Goal: Task Accomplishment & Management: Use online tool/utility

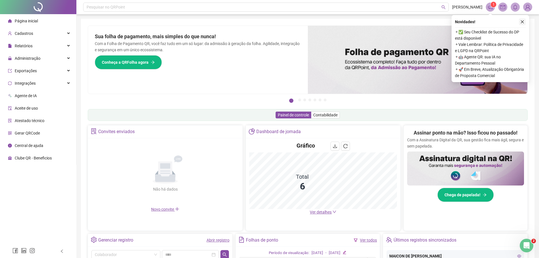
click at [522, 21] on icon "close" at bounding box center [522, 22] width 4 height 4
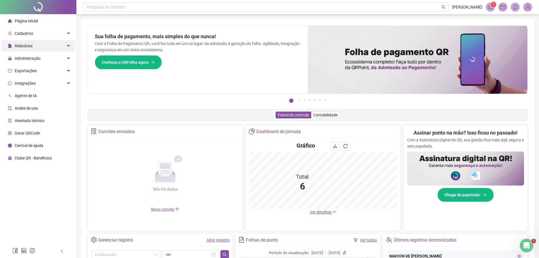
click at [46, 46] on div "Relatórios" at bounding box center [38, 45] width 74 height 11
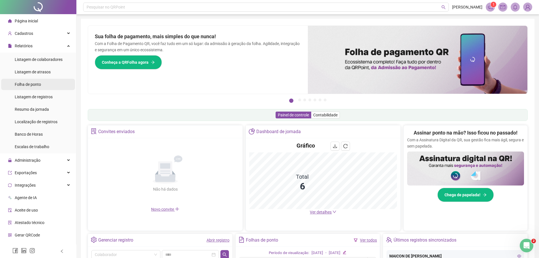
click at [41, 84] on span "Folha de ponto" at bounding box center [28, 84] width 26 height 5
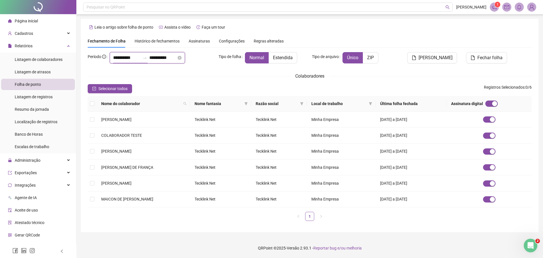
click at [113, 58] on input "**********" at bounding box center [126, 57] width 27 height 7
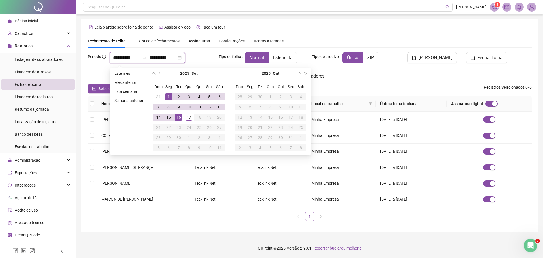
type input "**********"
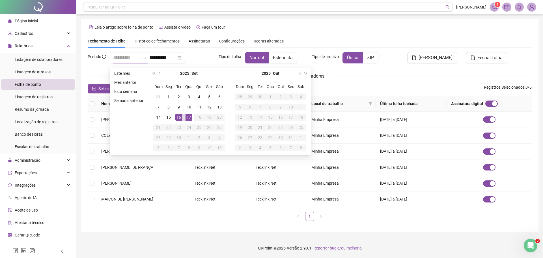
click at [188, 117] on div "17" at bounding box center [188, 117] width 7 height 7
drag, startPoint x: 157, startPoint y: 58, endPoint x: 160, endPoint y: 75, distance: 17.5
click at [156, 58] on div "**********" at bounding box center [147, 57] width 75 height 11
type input "**********"
click at [188, 116] on div "17" at bounding box center [188, 117] width 7 height 7
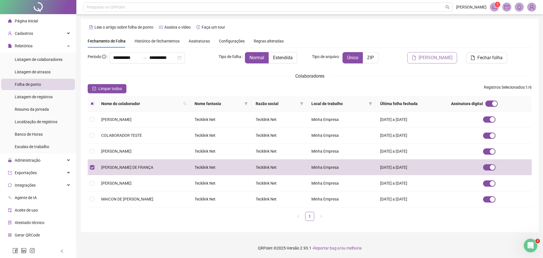
click at [434, 57] on span "[PERSON_NAME]" at bounding box center [435, 57] width 34 height 7
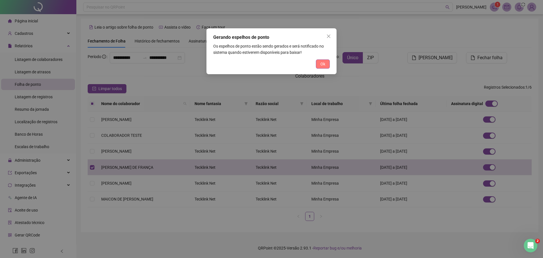
click at [323, 62] on span "Ok" at bounding box center [322, 64] width 5 height 6
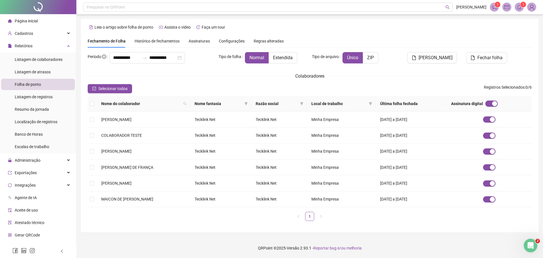
click at [494, 5] on icon "notification" at bounding box center [494, 7] width 5 height 5
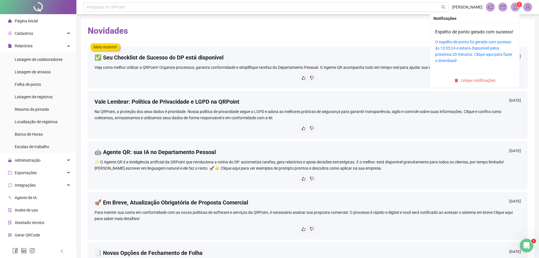
click at [455, 58] on div "O espelho de ponto foi gerado com sucesso às 13:35:24 e estará disponível pelos…" at bounding box center [474, 51] width 79 height 25
click at [455, 55] on link "O espelho de ponto foi gerado com sucesso às 13:35:24 e estará disponível pelos…" at bounding box center [473, 51] width 77 height 23
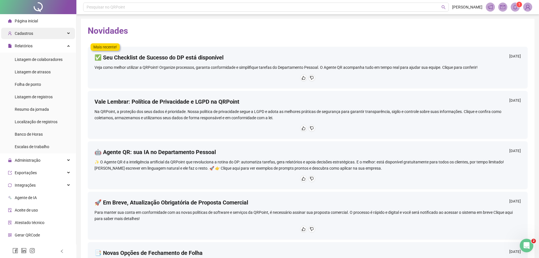
click at [31, 33] on span "Cadastros" at bounding box center [24, 33] width 18 height 5
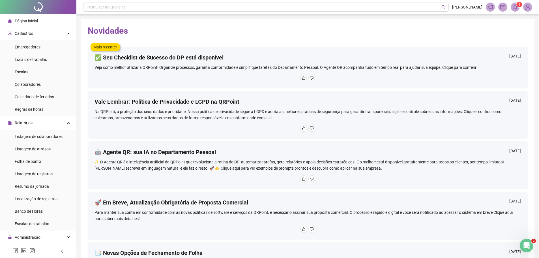
click at [502, 68] on div "Veja como melhor utilizar a QRPoint! Organize processos, garanta conformidade e…" at bounding box center [307, 67] width 426 height 6
click at [524, 245] on icon "Abertura do Messenger da Intercom" at bounding box center [525, 244] width 9 height 9
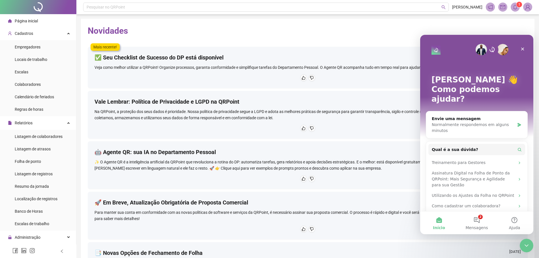
drag, startPoint x: 403, startPoint y: 250, endPoint x: 403, endPoint y: 246, distance: 3.4
click at [28, 32] on span "Cadastros" at bounding box center [24, 33] width 18 height 5
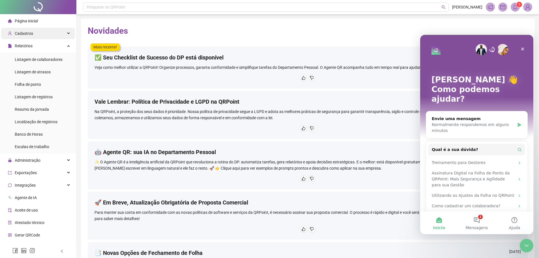
click at [27, 33] on span "Cadastros" at bounding box center [24, 33] width 18 height 5
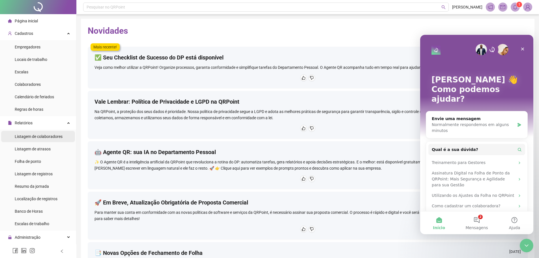
click at [47, 136] on span "Listagem de colaboradores" at bounding box center [39, 136] width 48 height 5
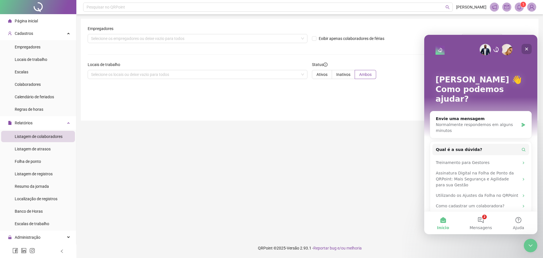
click at [526, 49] on icon "Fechar" at bounding box center [526, 48] width 3 height 3
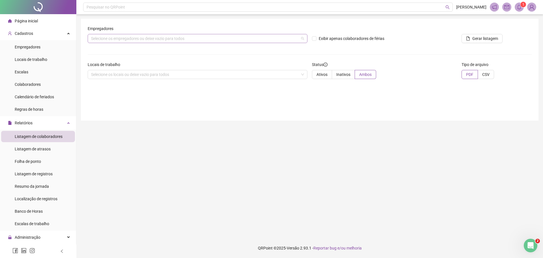
click at [94, 38] on div "Selecione os empregadores ou deixe vazio para todos" at bounding box center [198, 38] width 220 height 9
click at [34, 33] on div "Cadastros" at bounding box center [38, 33] width 74 height 11
